Goal: Find specific fact

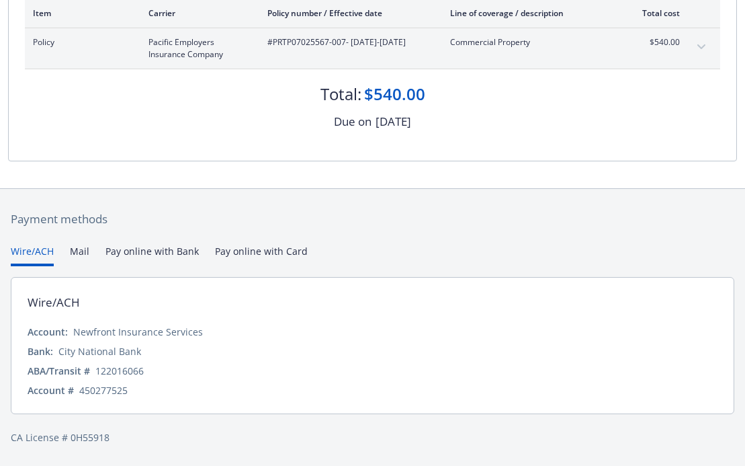
scroll to position [227, 0]
drag, startPoint x: 205, startPoint y: 333, endPoint x: 75, endPoint y: 330, distance: 130.4
click at [75, 330] on div "Account: Newfront Insurance Services" at bounding box center [373, 332] width 690 height 14
copy div "Newfront Insurance Services"
drag, startPoint x: 95, startPoint y: 369, endPoint x: 146, endPoint y: 370, distance: 50.4
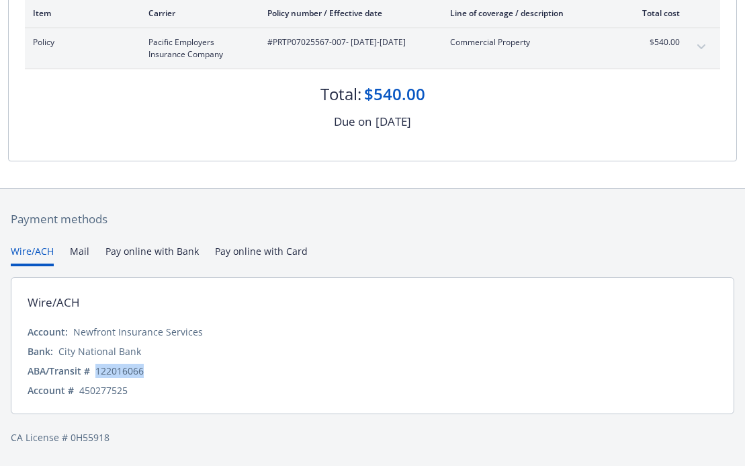
click at [146, 370] on div "ABA/Transit # [US_BANK_ROUTING_MICR]" at bounding box center [373, 371] width 690 height 14
copy div "122016066"
drag, startPoint x: 79, startPoint y: 391, endPoint x: 133, endPoint y: 395, distance: 54.6
click at [133, 395] on div "Account # 450277525" at bounding box center [373, 390] width 690 height 14
copy div "450277525"
